Goal: Find specific page/section: Find specific page/section

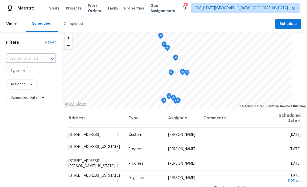
click at [136, 8] on span "Properties" at bounding box center [134, 8] width 20 height 5
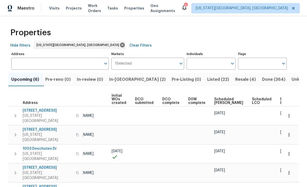
scroll to position [0, 36]
click at [281, 98] on span "Ready Date" at bounding box center [286, 101] width 11 height 7
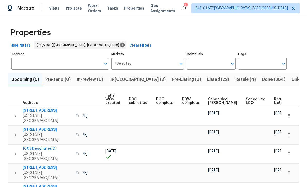
scroll to position [0, 42]
click at [275, 100] on span "Ready Date" at bounding box center [280, 100] width 11 height 7
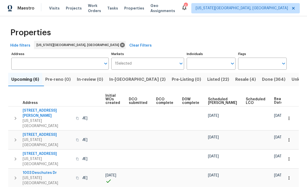
scroll to position [0, 42]
click at [275, 104] on span "Ready Date" at bounding box center [280, 100] width 11 height 7
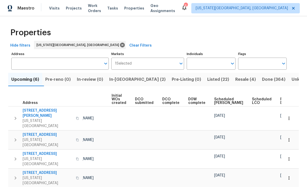
scroll to position [0, 36]
click at [281, 104] on span "Ready Date" at bounding box center [286, 101] width 11 height 7
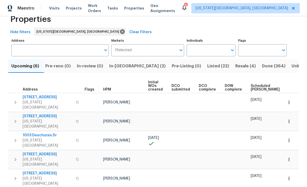
click at [126, 65] on span "In-[GEOGRAPHIC_DATA] (2)" at bounding box center [137, 66] width 56 height 7
